Goal: Check status: Check status

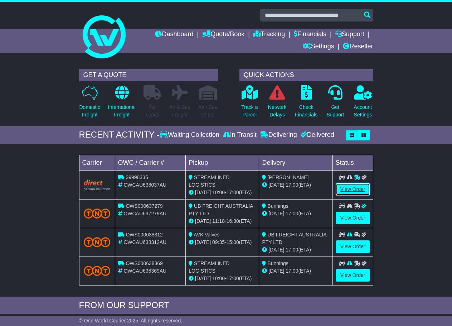
click at [358, 187] on link "View Order" at bounding box center [353, 189] width 34 height 13
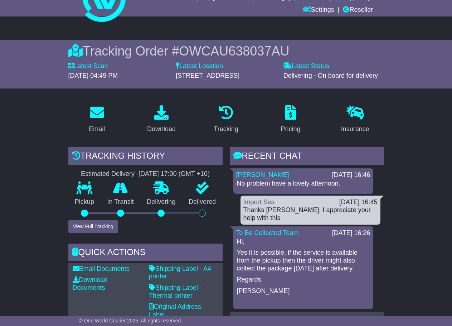
scroll to position [35, 0]
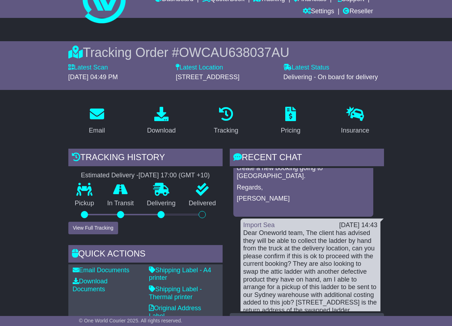
scroll to position [35, 0]
click at [280, 256] on div "Dear Oneworld team, The client has advised they will be able to collect the lad…" at bounding box center [310, 271] width 134 height 85
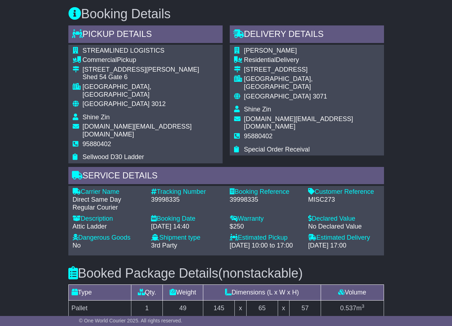
scroll to position [406, 0]
click at [257, 116] on span "[DOMAIN_NAME][EMAIL_ADDRESS][DOMAIN_NAME]" at bounding box center [298, 123] width 109 height 15
click at [252, 106] on span "Shine Zin" at bounding box center [257, 109] width 27 height 7
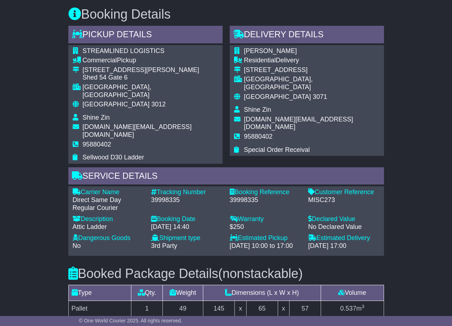
click at [259, 93] on span "[GEOGRAPHIC_DATA]" at bounding box center [277, 96] width 67 height 7
click at [258, 59] on span "Residential" at bounding box center [260, 60] width 32 height 7
click at [253, 50] on span "[PERSON_NAME]" at bounding box center [270, 50] width 53 height 7
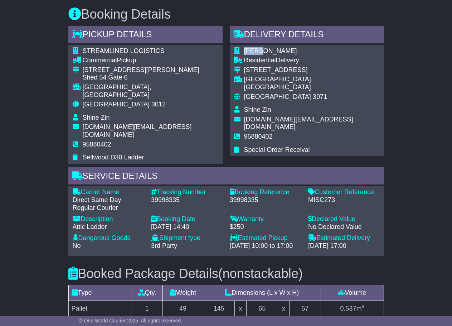
click at [253, 50] on span "[PERSON_NAME]" at bounding box center [270, 50] width 53 height 7
click at [265, 70] on div "[STREET_ADDRESS]" at bounding box center [312, 70] width 136 height 8
click at [261, 116] on span "[DOMAIN_NAME][EMAIL_ADDRESS][DOMAIN_NAME]" at bounding box center [298, 123] width 109 height 15
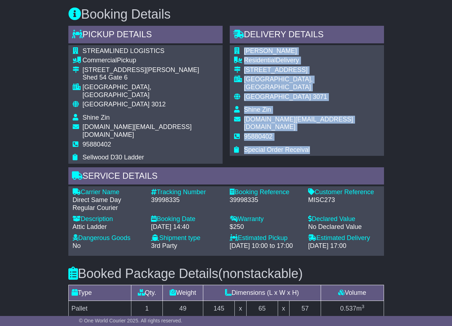
drag, startPoint x: 311, startPoint y: 132, endPoint x: 241, endPoint y: 48, distance: 110.1
click at [241, 48] on tbody "[PERSON_NAME] Residential Delivery [STREET_ADDRESS] [GEOGRAPHIC_DATA], [GEOGRAP…" at bounding box center [307, 100] width 146 height 107
click at [315, 146] on td "Special Order Receival" at bounding box center [312, 150] width 136 height 8
drag, startPoint x: 312, startPoint y: 136, endPoint x: 244, endPoint y: 50, distance: 109.8
click at [244, 50] on tbody "[PERSON_NAME] Residential Delivery [STREET_ADDRESS] [GEOGRAPHIC_DATA], [GEOGRAP…" at bounding box center [307, 100] width 146 height 107
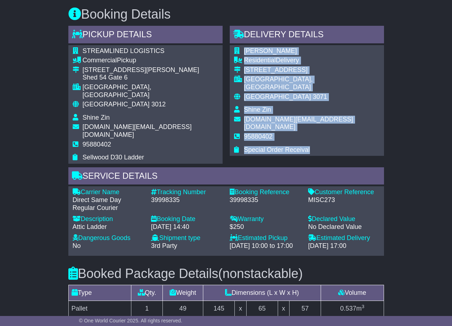
click at [273, 84] on td "[GEOGRAPHIC_DATA], [GEOGRAPHIC_DATA]" at bounding box center [312, 84] width 136 height 17
drag, startPoint x: 310, startPoint y: 135, endPoint x: 245, endPoint y: 47, distance: 109.9
click at [245, 47] on div "[PERSON_NAME] Residential Delivery [STREET_ADDRESS] [GEOGRAPHIC_DATA], [GEOGRAP…" at bounding box center [307, 100] width 154 height 111
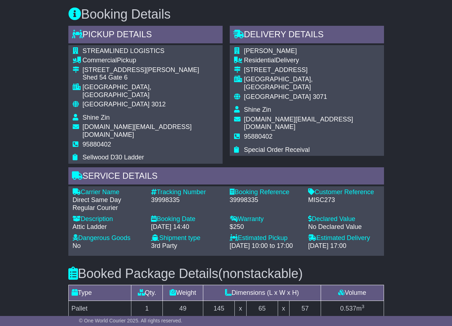
click at [92, 114] on span "Shine Zin" at bounding box center [96, 117] width 27 height 7
click at [136, 123] on span "[DOMAIN_NAME][EMAIL_ADDRESS][DOMAIN_NAME]" at bounding box center [137, 130] width 109 height 15
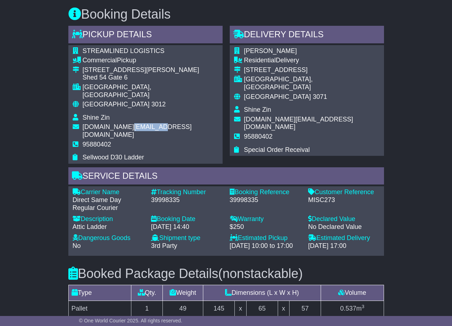
click at [136, 123] on span "[DOMAIN_NAME][EMAIL_ADDRESS][DOMAIN_NAME]" at bounding box center [137, 130] width 109 height 15
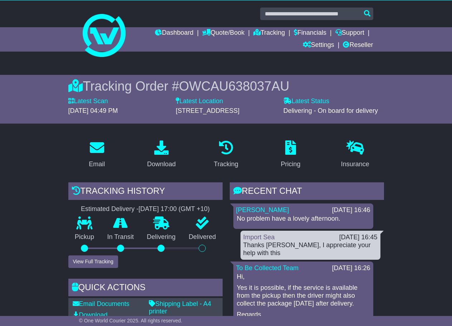
scroll to position [0, 0]
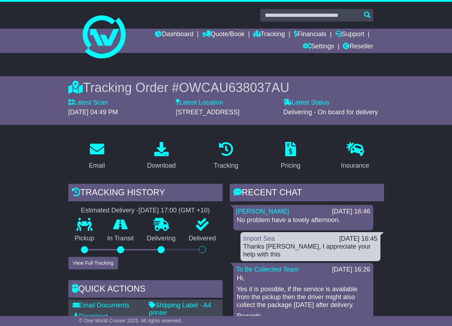
click at [237, 82] on span "OWCAU638037AU" at bounding box center [234, 87] width 110 height 15
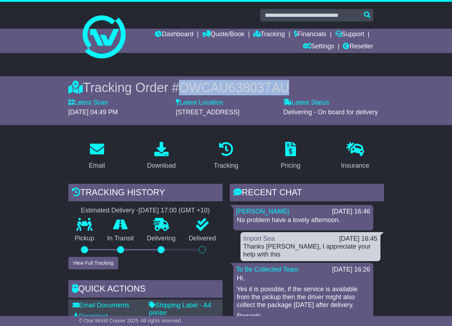
click at [237, 82] on span "OWCAU638037AU" at bounding box center [234, 87] width 110 height 15
copy span "OWCAU638037AU"
